Goal: Navigation & Orientation: Find specific page/section

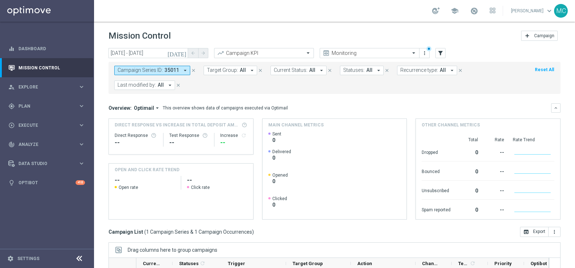
scroll to position [90, 0]
